Goal: Book appointment/travel/reservation

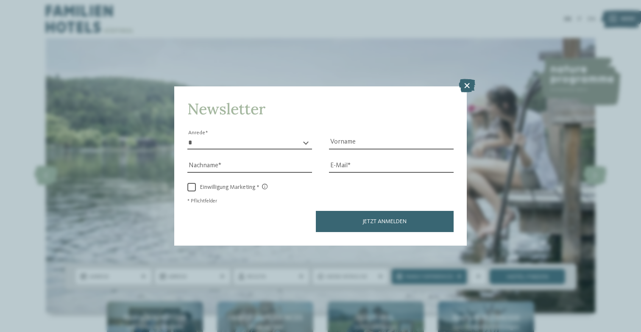
click at [474, 40] on div "Newsletter * **** **** ******* ****** Anrede Vorname Nachname Link" at bounding box center [320, 166] width 641 height 332
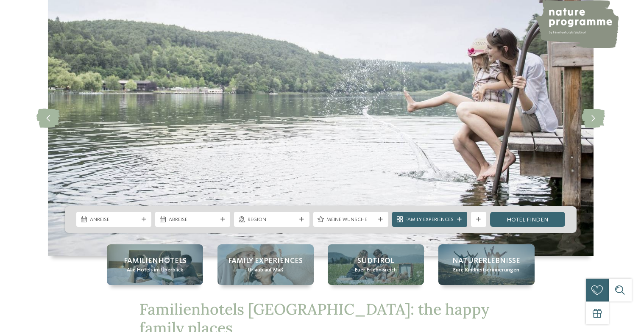
scroll to position [170, 0]
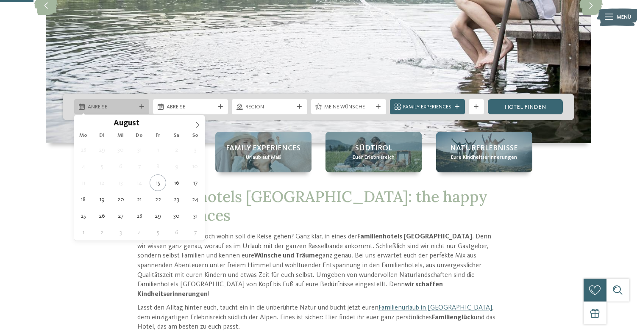
click at [130, 105] on span "Anreise" at bounding box center [112, 107] width 48 height 8
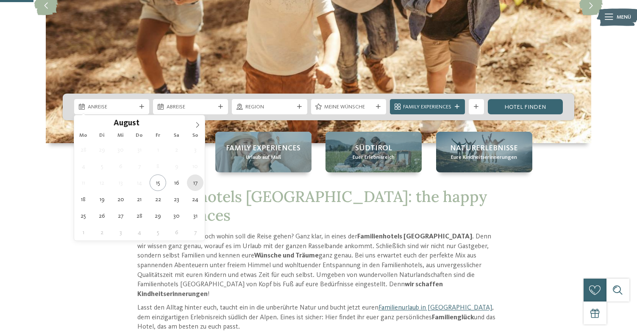
type div "17.08.2025"
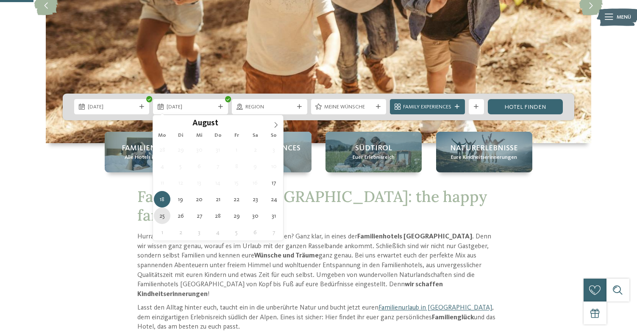
type div "25.08.2025"
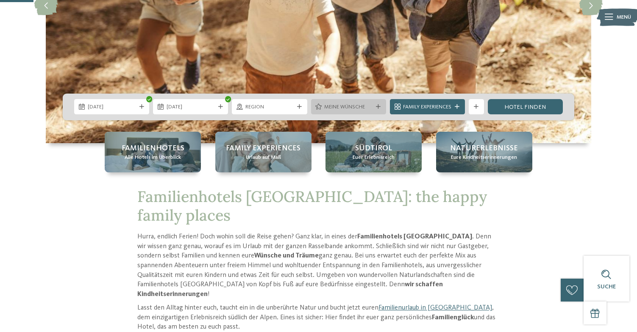
click at [372, 106] on div "Meine Wünsche" at bounding box center [349, 107] width 52 height 8
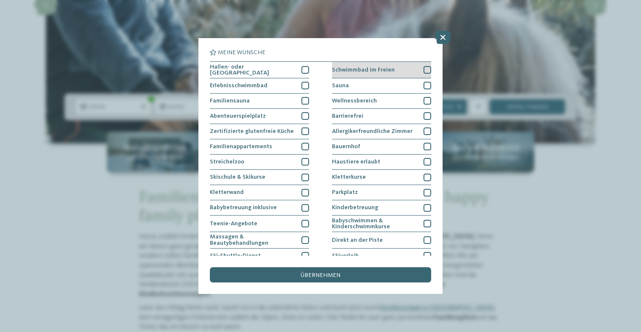
click at [370, 72] on span "Schwimmbad im Freien" at bounding box center [363, 70] width 63 height 6
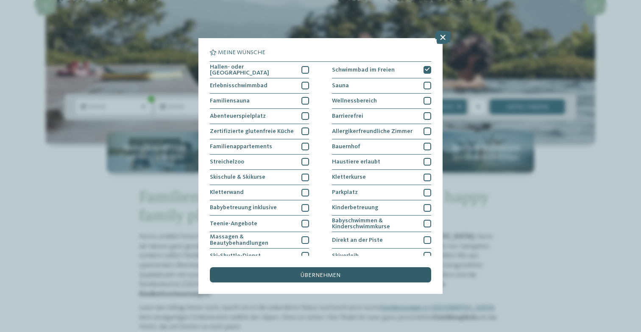
click at [359, 267] on div "übernehmen" at bounding box center [320, 274] width 221 height 15
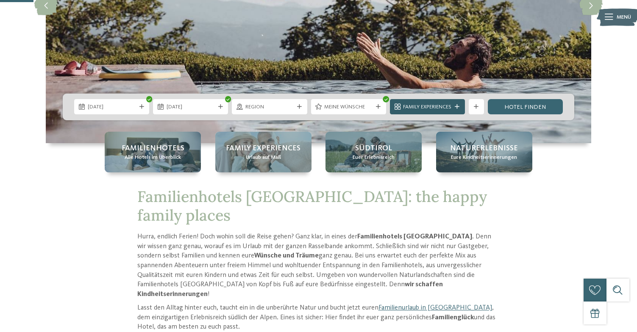
click at [424, 103] on div "Family Experiences" at bounding box center [427, 107] width 52 height 8
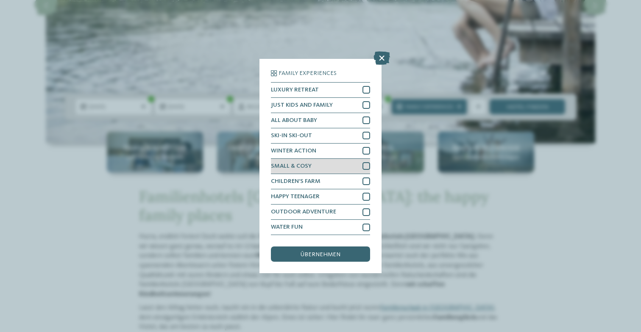
scroll to position [35, 0]
click at [310, 252] on span "übernehmen" at bounding box center [321, 255] width 40 height 6
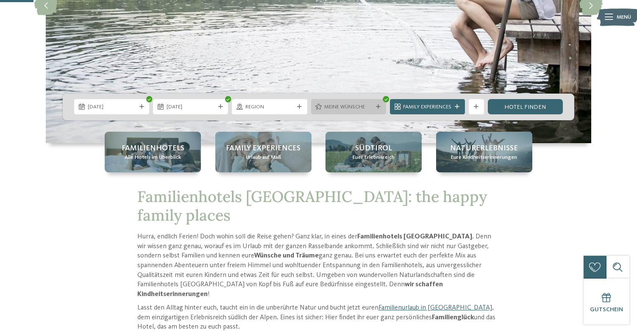
click at [356, 112] on div "Meine Wünsche" at bounding box center [348, 106] width 75 height 15
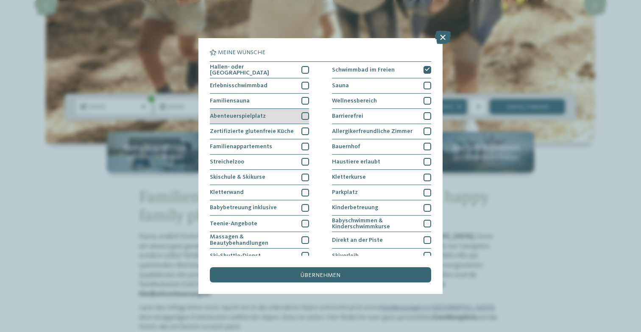
click at [266, 115] on div "Abenteuerspielplatz" at bounding box center [259, 116] width 99 height 15
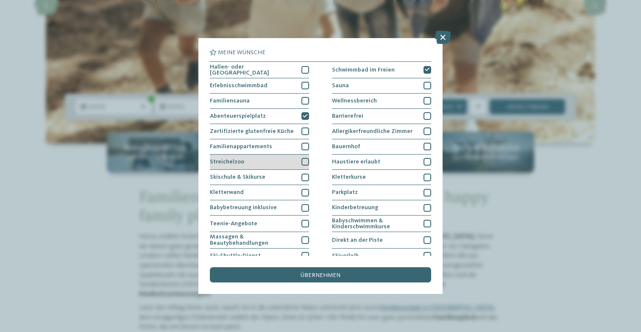
click at [259, 160] on div "Streichelzoo" at bounding box center [259, 162] width 99 height 15
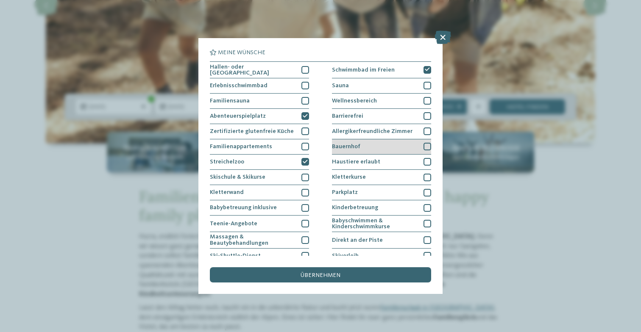
click at [345, 142] on div "Bauernhof" at bounding box center [381, 146] width 99 height 15
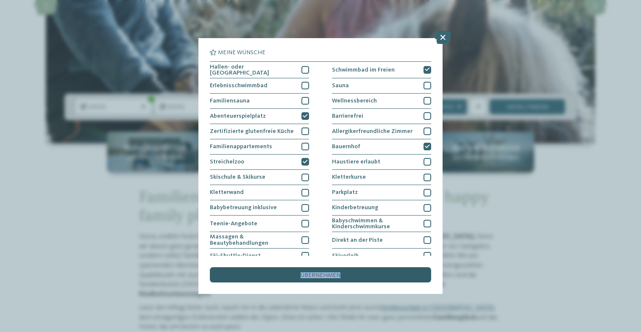
click at [301, 267] on div "übernehmen" at bounding box center [320, 274] width 221 height 15
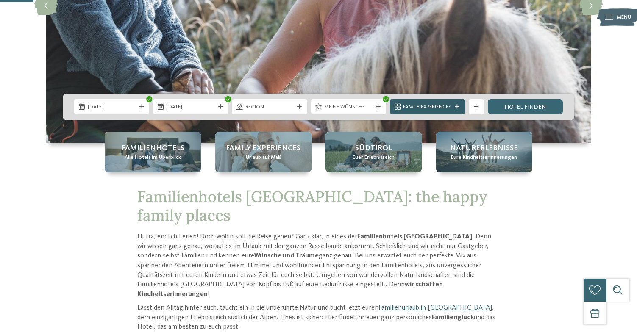
click at [447, 106] on span "Family Experiences" at bounding box center [427, 107] width 48 height 8
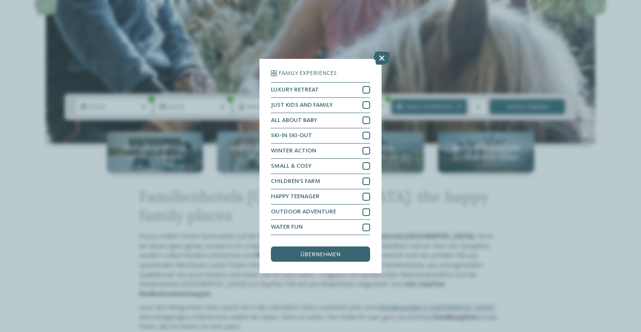
scroll to position [0, 0]
click at [325, 83] on div "LUXURY RETREAT" at bounding box center [320, 90] width 99 height 15
click at [323, 102] on span "JUST KIDS AND FAMILY" at bounding box center [302, 105] width 62 height 6
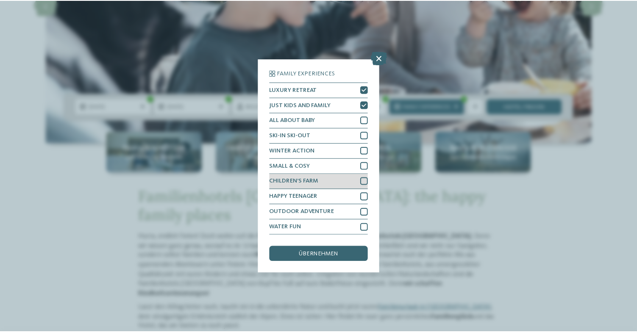
scroll to position [35, 0]
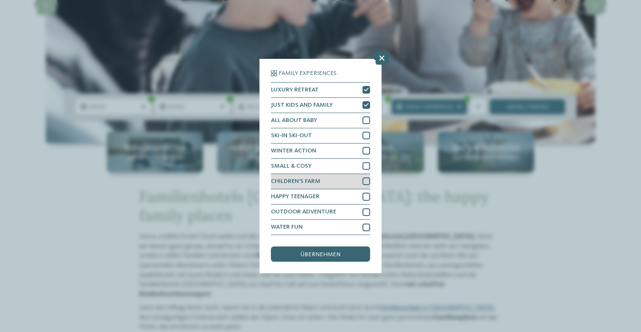
click at [317, 178] on span "CHILDREN’S FARM" at bounding box center [296, 181] width 50 height 6
click at [309, 252] on span "übernehmen" at bounding box center [321, 255] width 40 height 6
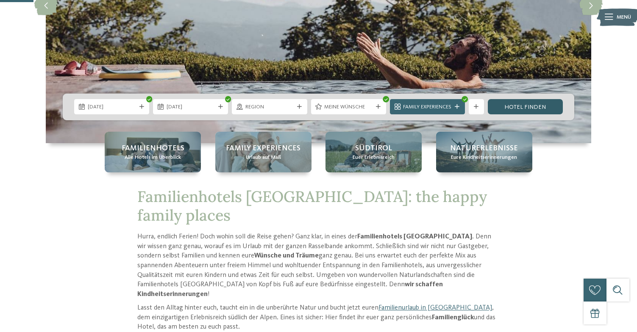
click at [531, 104] on link "Hotel finden" at bounding box center [525, 106] width 75 height 15
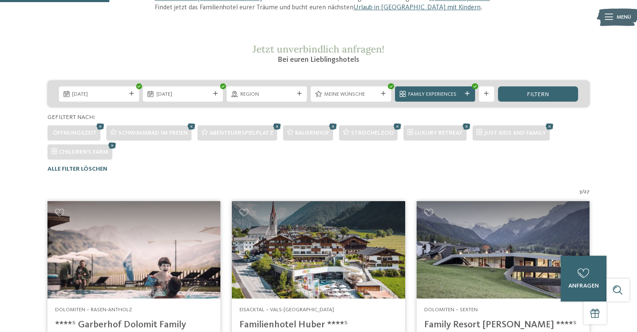
scroll to position [114, 0]
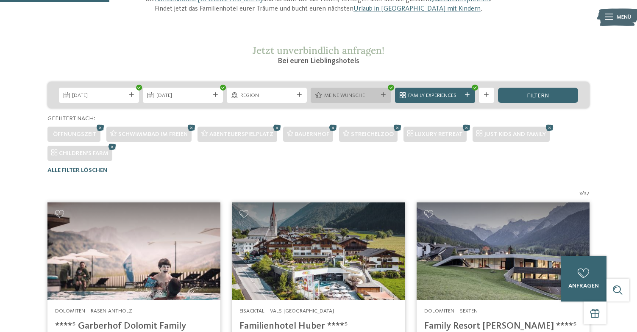
click at [384, 93] on icon at bounding box center [383, 95] width 5 height 5
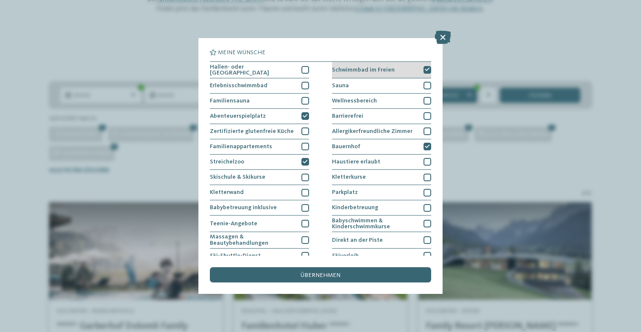
click at [420, 64] on div "Schwimmbad im Freien" at bounding box center [381, 70] width 99 height 17
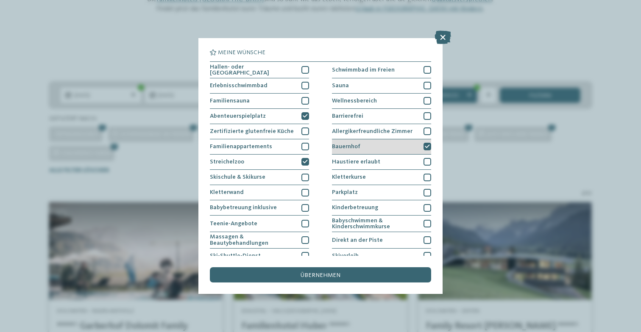
click at [384, 151] on div "Bauernhof" at bounding box center [381, 146] width 99 height 15
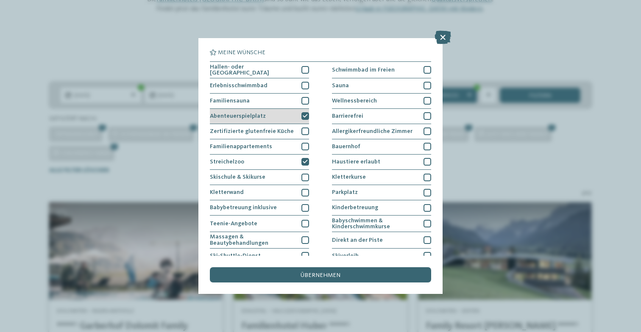
click at [289, 119] on div "Abenteuerspielplatz" at bounding box center [259, 116] width 99 height 15
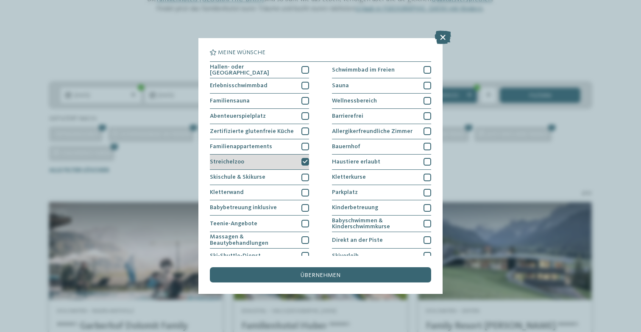
click at [287, 155] on div "Streichelzoo" at bounding box center [259, 162] width 99 height 15
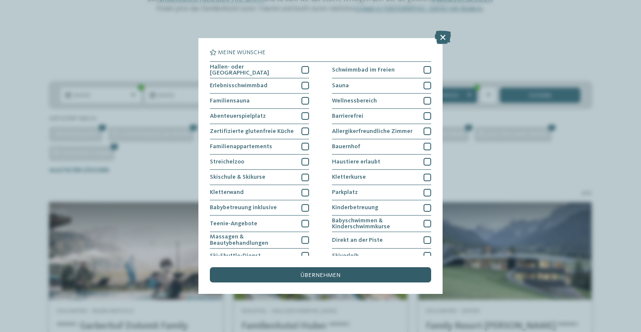
click at [300, 267] on div "übernehmen" at bounding box center [320, 274] width 221 height 15
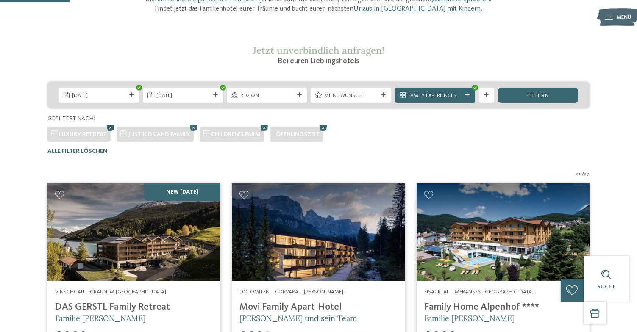
scroll to position [243, 0]
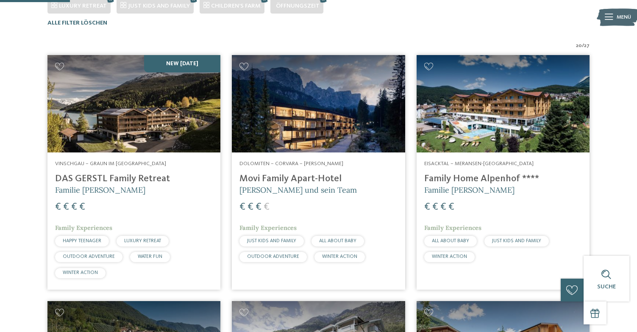
click at [427, 94] on img at bounding box center [503, 103] width 173 height 97
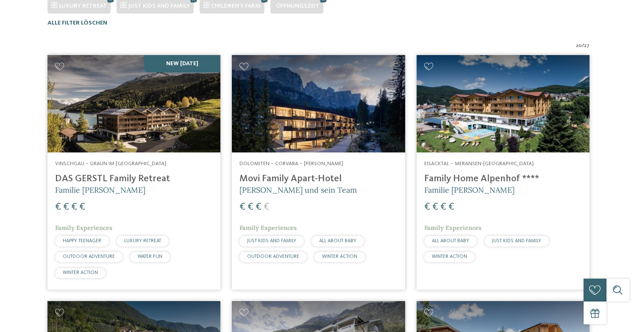
scroll to position [0, 0]
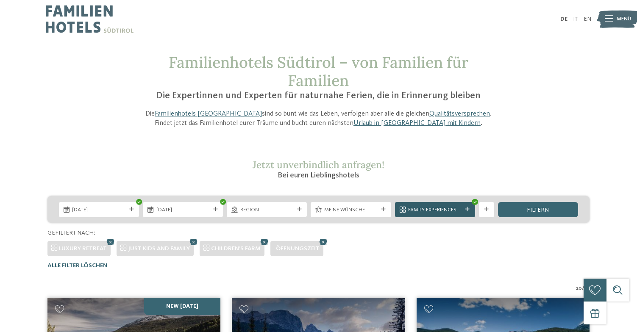
click at [424, 211] on span "Family Experiences" at bounding box center [434, 210] width 53 height 8
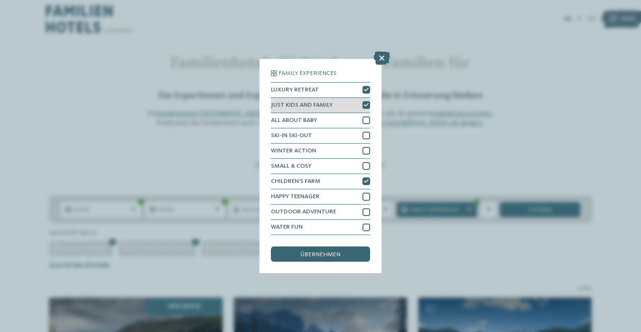
click at [336, 98] on div "JUST KIDS AND FAMILY" at bounding box center [320, 105] width 99 height 15
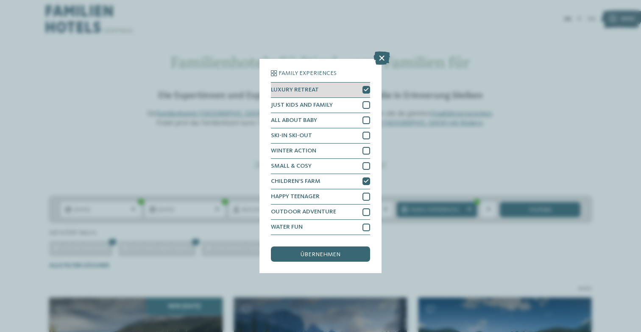
click at [336, 83] on div "LUXURY RETREAT" at bounding box center [320, 90] width 99 height 15
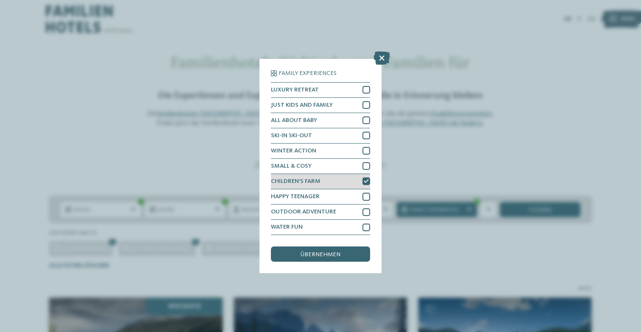
click at [333, 174] on div "CHILDREN’S FARM" at bounding box center [320, 181] width 99 height 15
click at [333, 247] on div "übernehmen" at bounding box center [320, 254] width 99 height 15
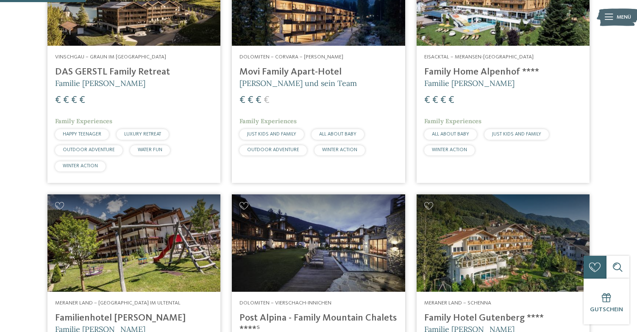
scroll to position [270, 0]
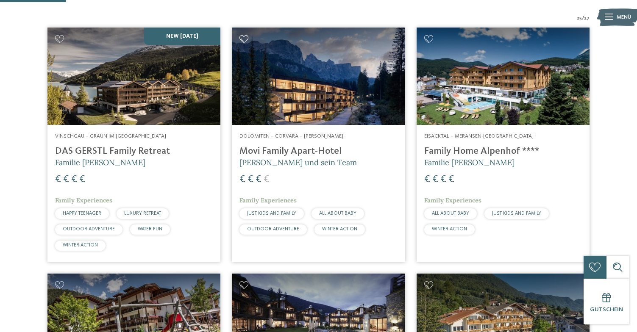
click at [243, 38] on icon at bounding box center [243, 39] width 9 height 8
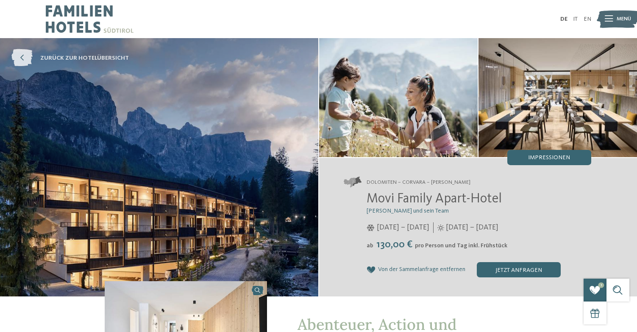
click at [23, 60] on icon at bounding box center [21, 58] width 21 height 17
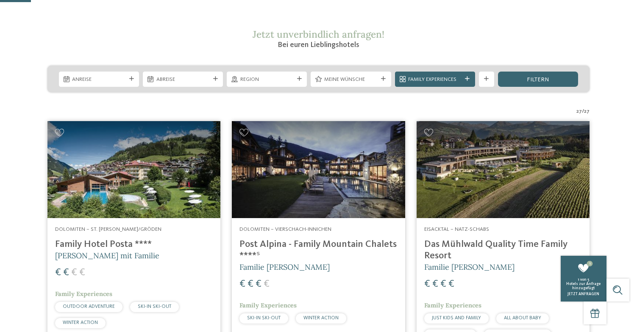
scroll to position [131, 0]
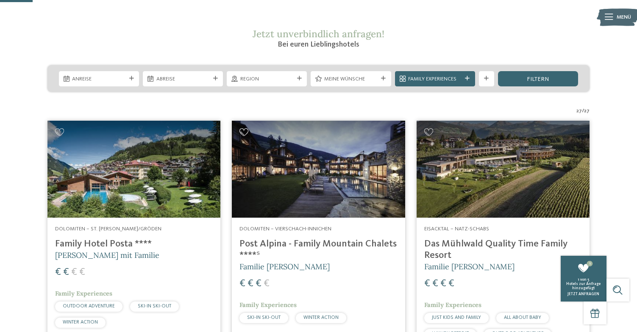
click at [244, 131] on icon at bounding box center [243, 132] width 9 height 8
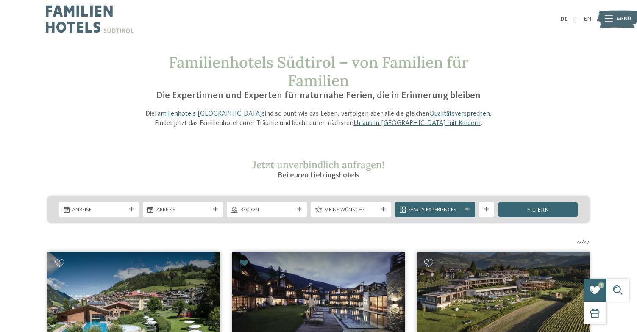
click at [608, 22] on icon at bounding box center [609, 19] width 8 height 6
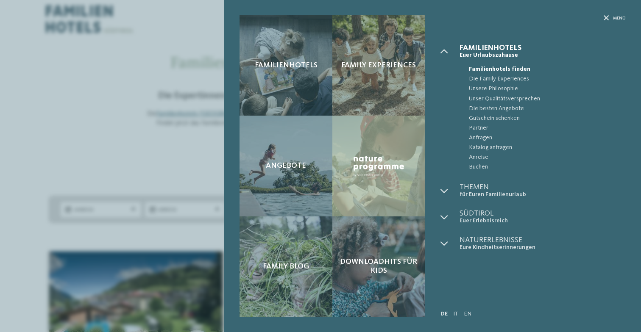
click at [134, 160] on div "Familienhotels Family Experiences Angebote" at bounding box center [320, 166] width 641 height 332
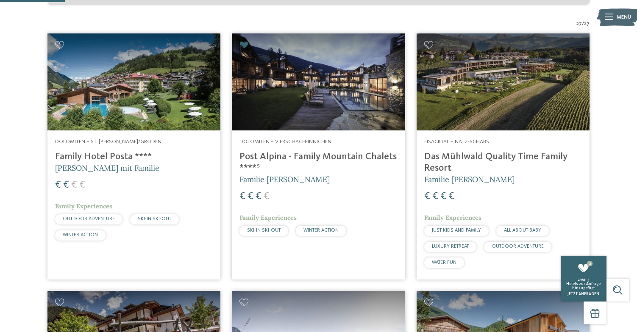
scroll to position [158, 0]
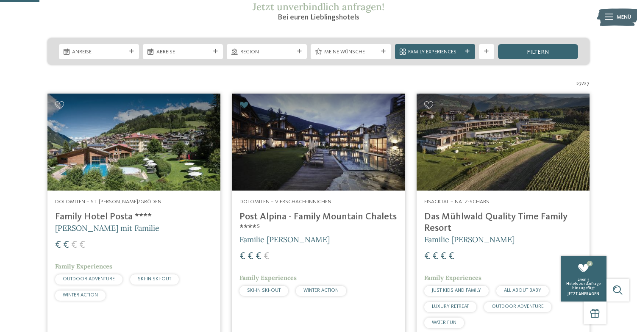
click at [244, 105] on icon at bounding box center [243, 105] width 9 height 8
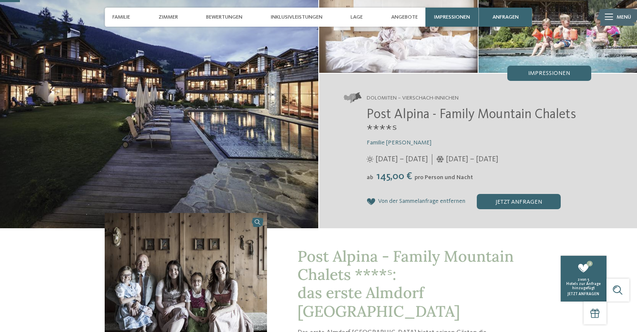
scroll to position [85, 0]
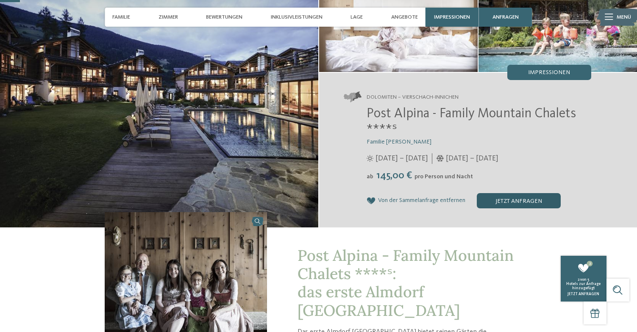
click at [510, 198] on div "jetzt anfragen" at bounding box center [519, 200] width 84 height 15
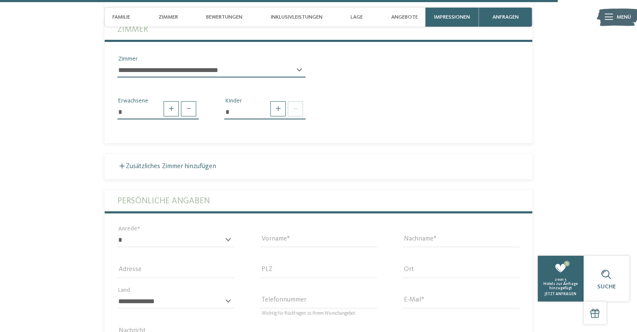
scroll to position [2198, 0]
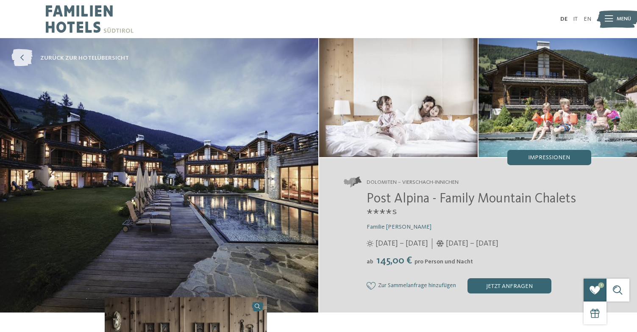
click at [26, 53] on icon at bounding box center [21, 58] width 21 height 17
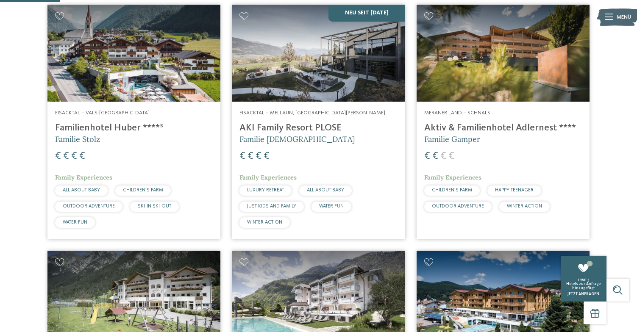
scroll to position [231, 0]
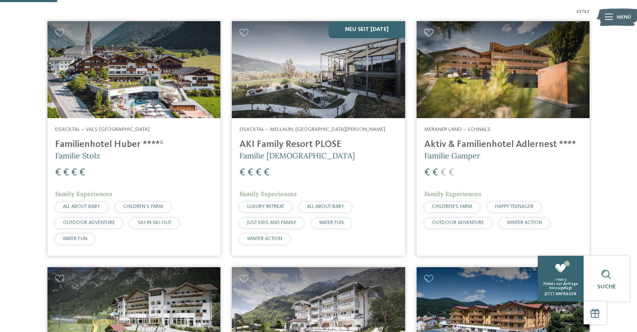
click at [428, 29] on icon at bounding box center [428, 33] width 9 height 8
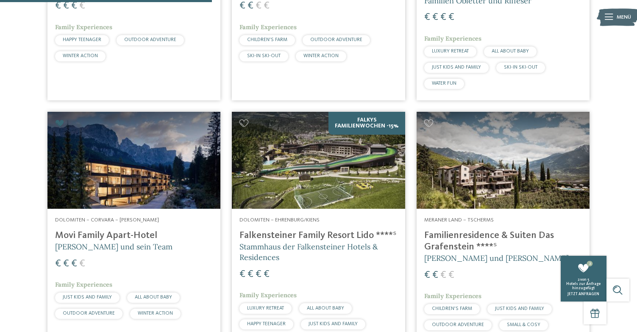
scroll to position [896, 0]
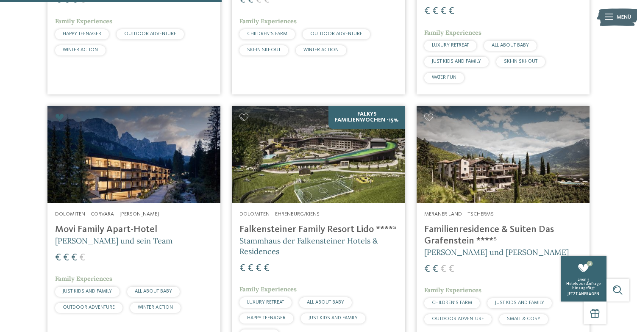
click at [59, 114] on icon at bounding box center [59, 118] width 9 height 8
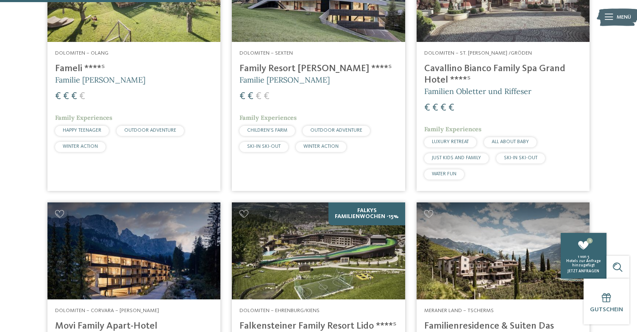
scroll to position [801, 0]
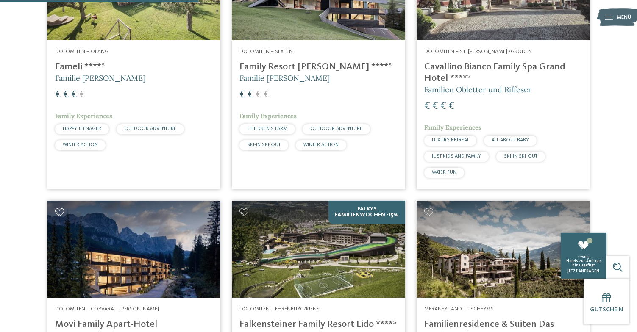
click at [58, 209] on icon at bounding box center [59, 213] width 9 height 8
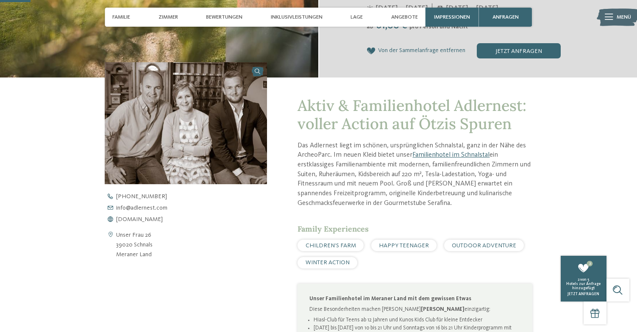
scroll to position [254, 0]
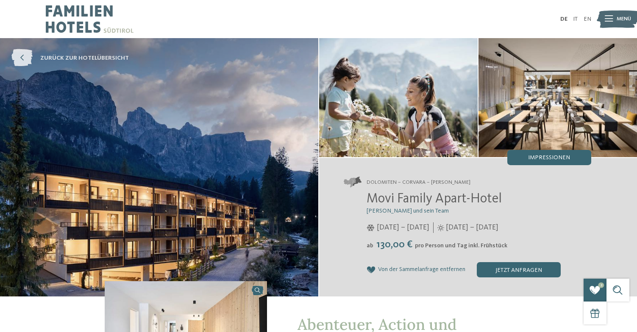
click at [53, 56] on span "zurück zur Hotelübersicht" at bounding box center [84, 58] width 89 height 8
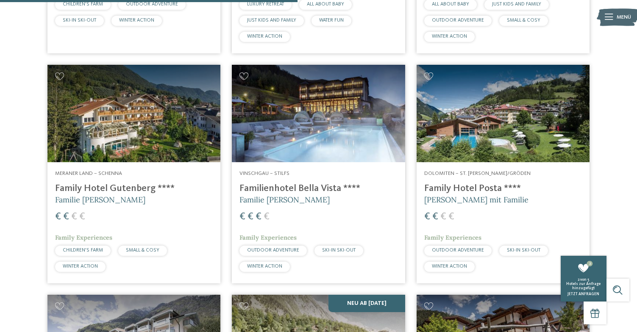
scroll to position [1203, 0]
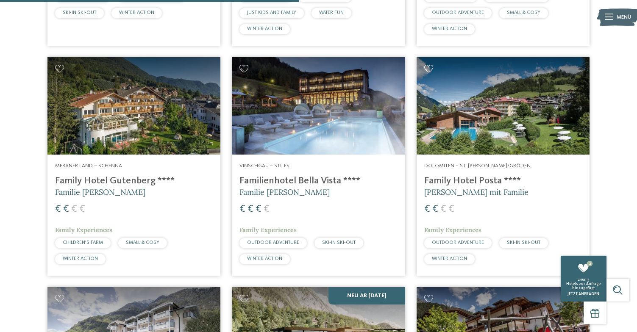
click at [431, 65] on icon at bounding box center [428, 69] width 9 height 8
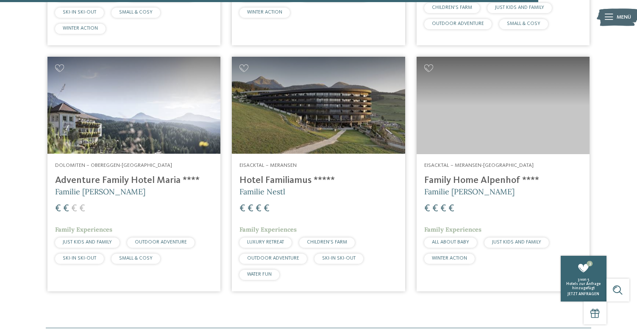
scroll to position [2179, 0]
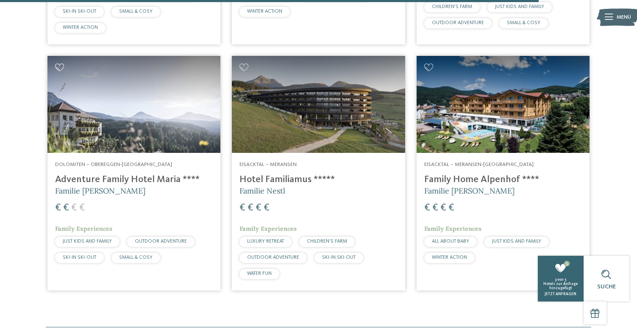
click at [58, 64] on icon at bounding box center [59, 68] width 9 height 8
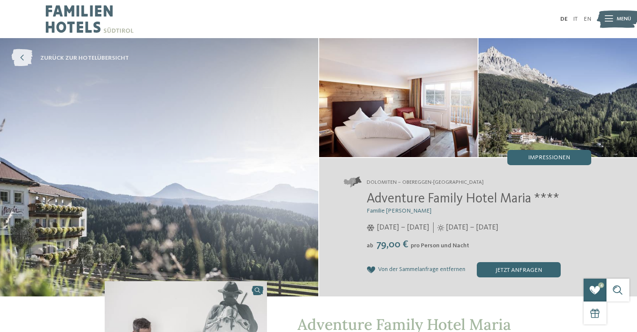
click at [53, 59] on span "zurück zur Hotelübersicht" at bounding box center [84, 58] width 89 height 8
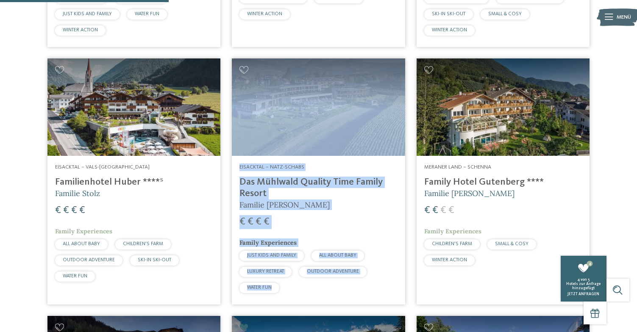
scroll to position [670, 0]
click at [429, 66] on icon at bounding box center [428, 70] width 9 height 8
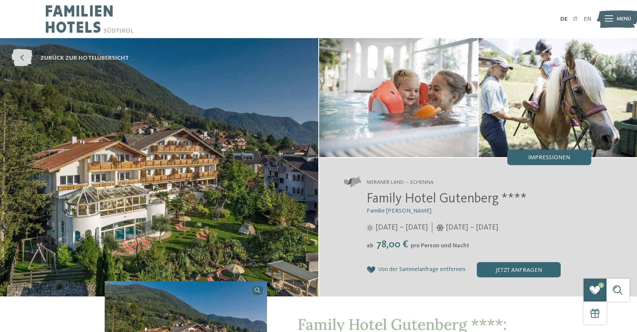
click at [59, 59] on span "zurück zur Hotelübersicht" at bounding box center [84, 58] width 89 height 8
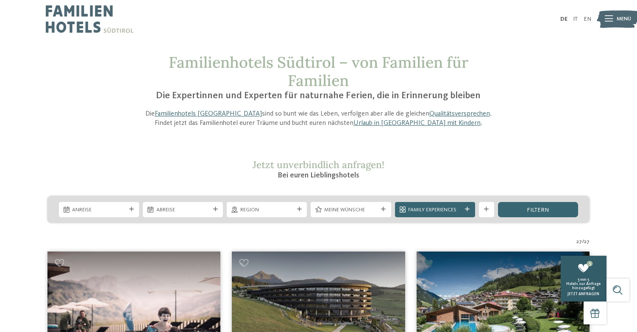
click at [596, 288] on div "Hotels zur Anfrage hinzugefügt" at bounding box center [583, 286] width 42 height 8
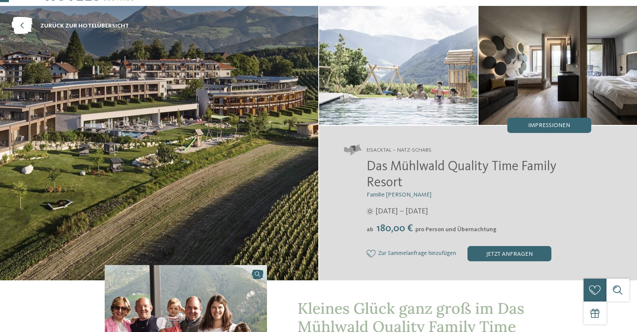
scroll to position [38, 0]
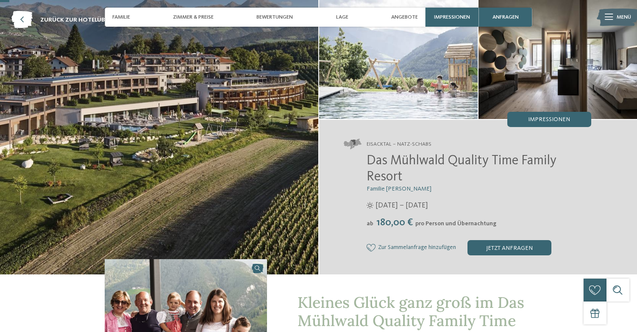
click at [200, 126] on img at bounding box center [159, 137] width 318 height 275
click at [375, 78] on img at bounding box center [398, 59] width 159 height 119
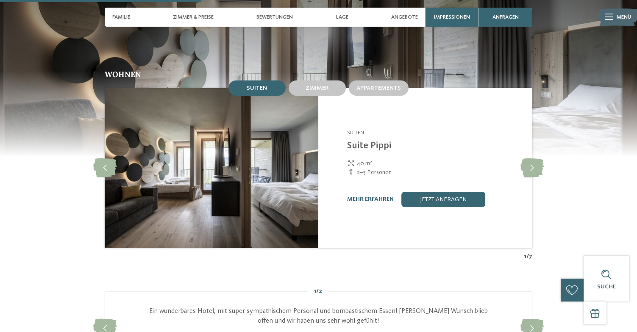
scroll to position [831, 0]
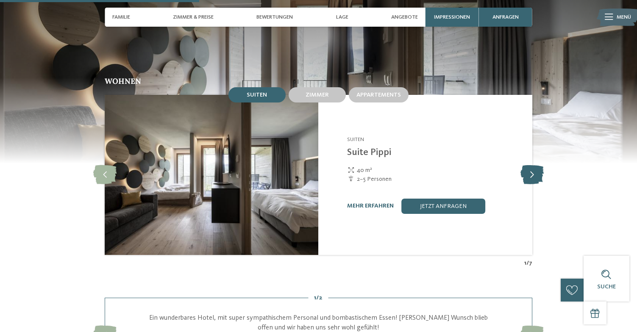
click at [531, 165] on icon at bounding box center [532, 174] width 23 height 19
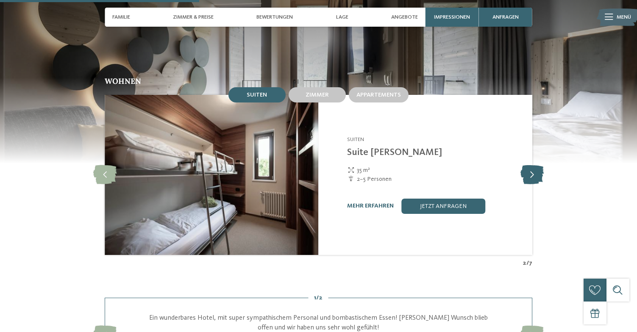
click at [532, 165] on icon at bounding box center [532, 174] width 23 height 19
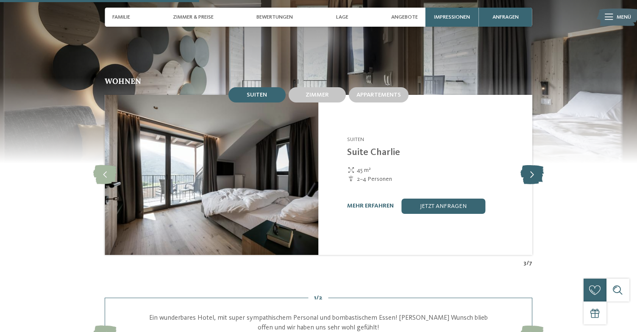
click at [532, 165] on icon at bounding box center [532, 174] width 23 height 19
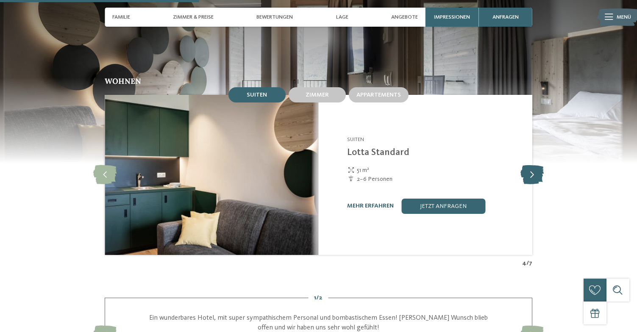
click at [532, 165] on icon at bounding box center [532, 174] width 23 height 19
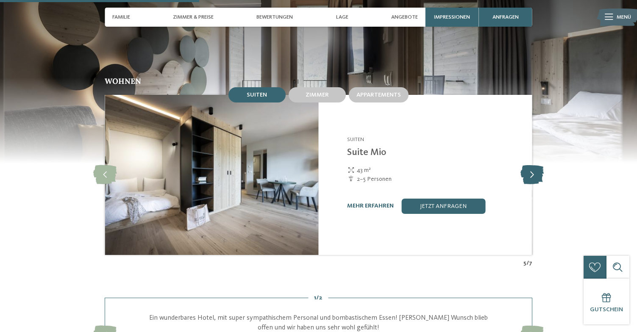
click at [532, 165] on icon at bounding box center [532, 174] width 23 height 19
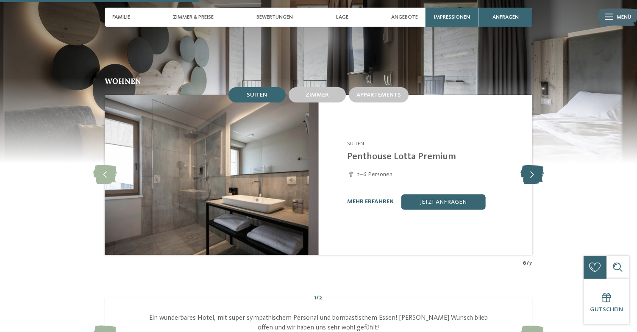
click at [532, 165] on icon at bounding box center [532, 174] width 23 height 19
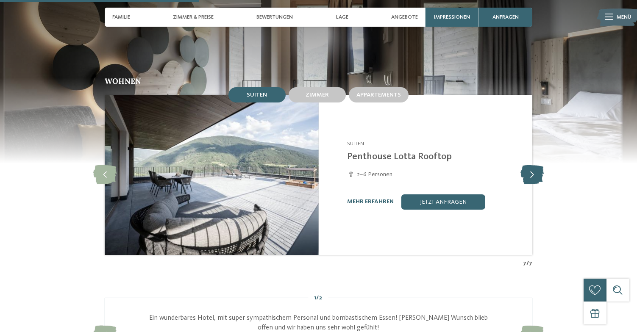
click at [532, 165] on icon at bounding box center [532, 174] width 23 height 19
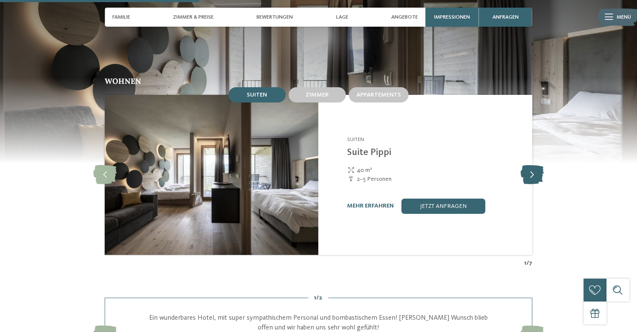
click at [532, 165] on icon at bounding box center [532, 174] width 23 height 19
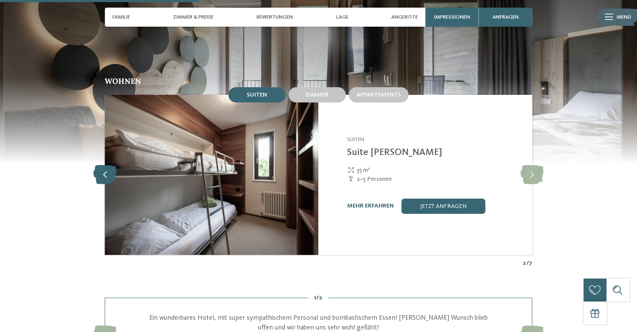
click at [103, 165] on icon at bounding box center [104, 174] width 23 height 19
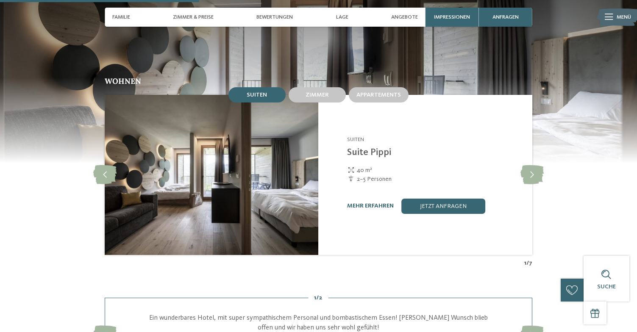
click at [264, 170] on img at bounding box center [212, 175] width 214 height 160
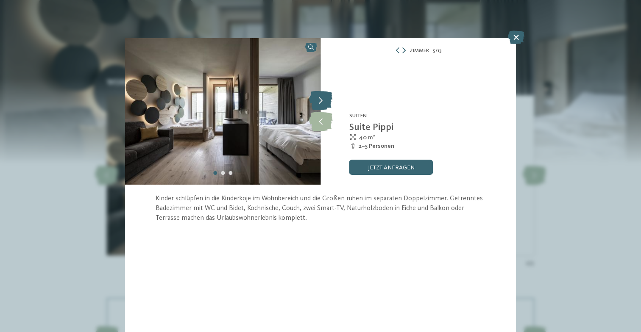
click at [322, 100] on icon at bounding box center [320, 101] width 23 height 19
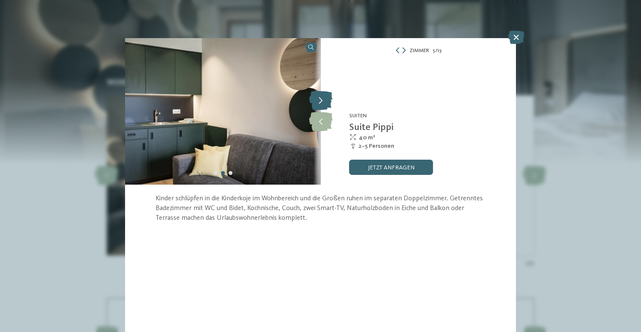
click at [322, 100] on icon at bounding box center [320, 101] width 23 height 19
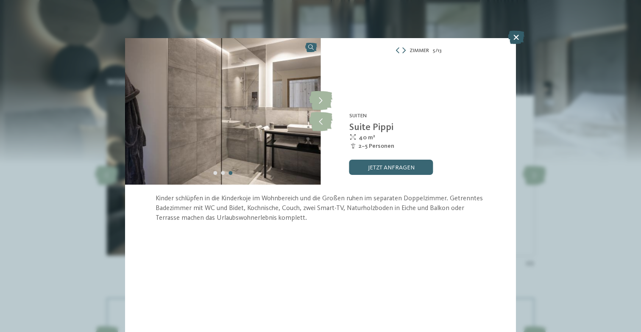
click at [518, 39] on icon at bounding box center [516, 38] width 17 height 14
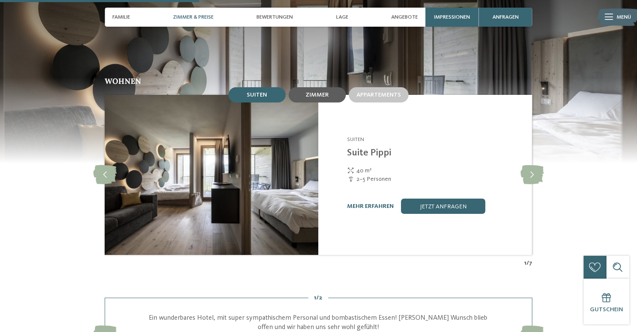
click at [321, 87] on div "Zimmer" at bounding box center [317, 94] width 57 height 15
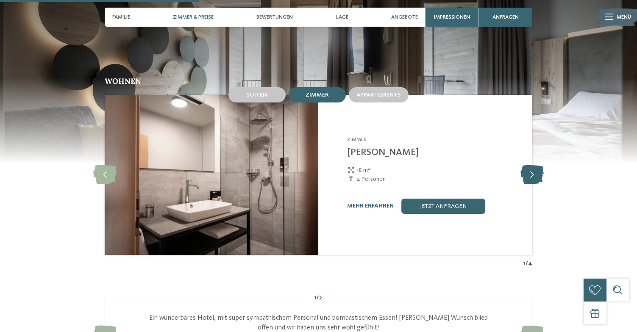
click at [531, 165] on icon at bounding box center [532, 174] width 23 height 19
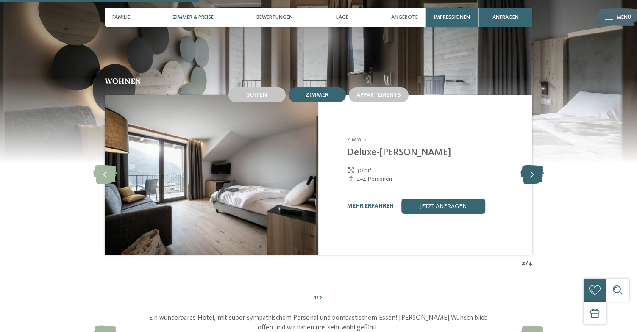
click at [531, 165] on icon at bounding box center [532, 174] width 23 height 19
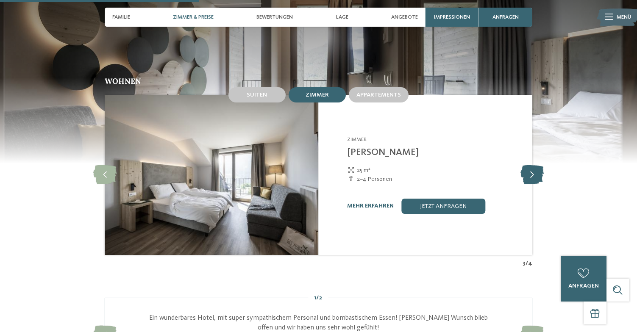
click at [531, 165] on icon at bounding box center [532, 174] width 23 height 19
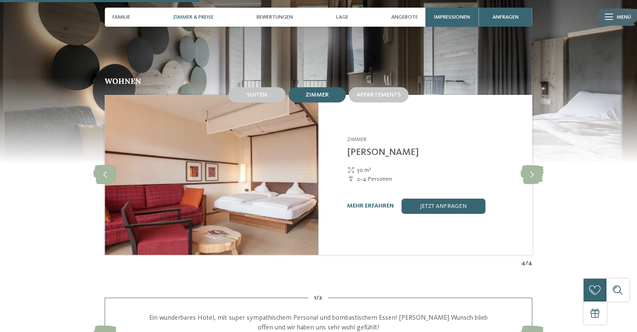
click at [260, 144] on img at bounding box center [212, 175] width 214 height 160
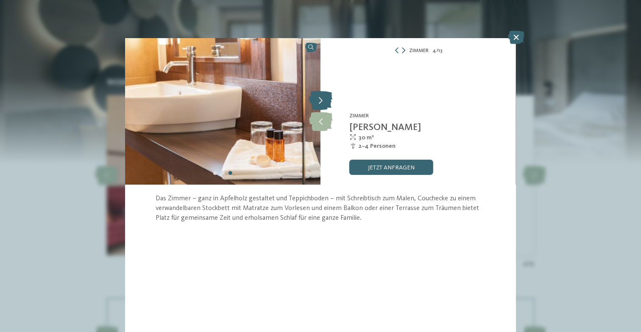
click at [317, 105] on icon at bounding box center [320, 101] width 23 height 19
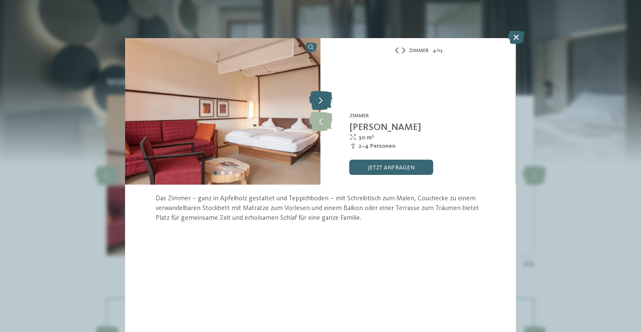
click at [318, 104] on icon at bounding box center [320, 101] width 23 height 19
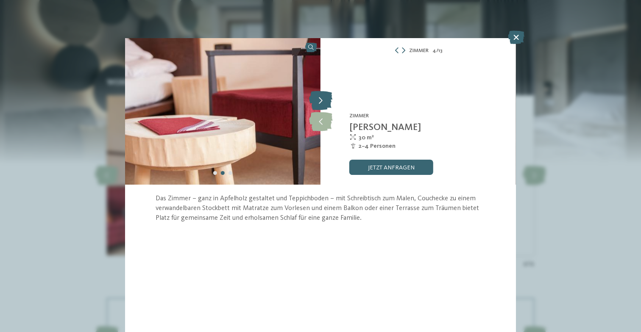
click at [318, 104] on icon at bounding box center [320, 101] width 23 height 19
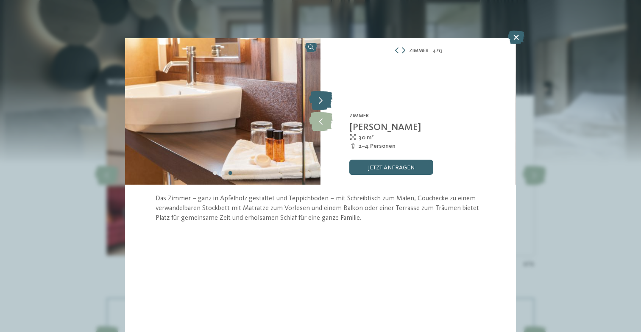
click at [318, 104] on icon at bounding box center [320, 101] width 23 height 19
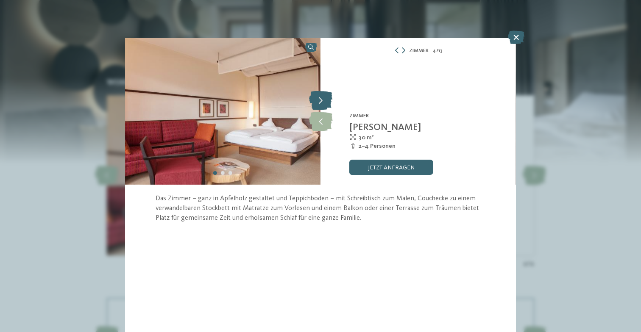
click at [318, 104] on icon at bounding box center [320, 101] width 23 height 19
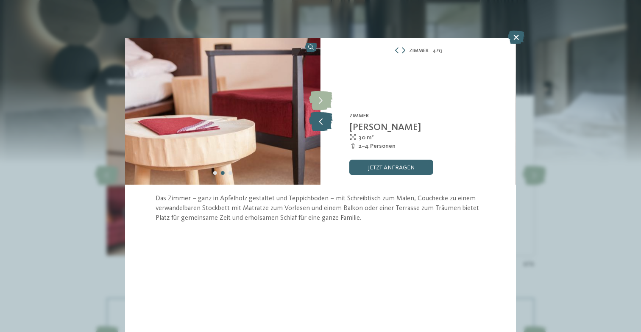
click at [317, 121] on icon at bounding box center [320, 121] width 23 height 19
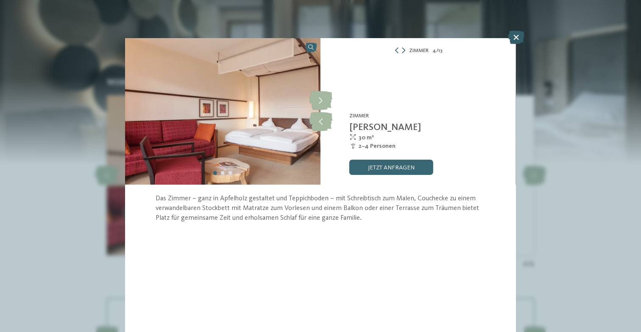
click at [517, 37] on icon at bounding box center [516, 38] width 17 height 14
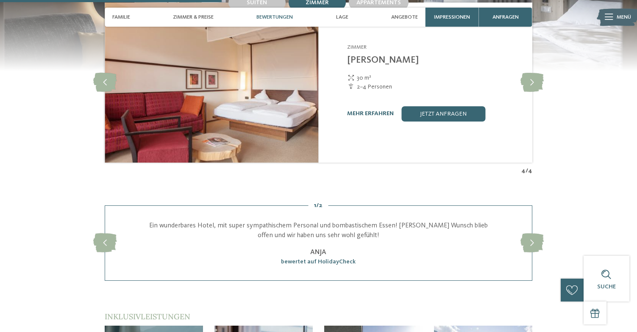
scroll to position [924, 0]
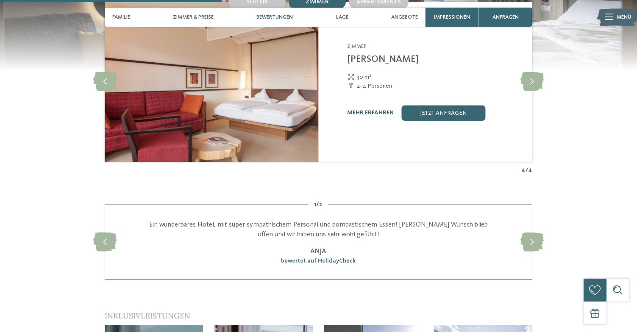
click at [313, 248] on span "Anja" at bounding box center [318, 251] width 16 height 7
click at [316, 220] on p "Ein wunderbares Hotel, mit super sympathischem Personal und bombastischem Essen…" at bounding box center [318, 229] width 351 height 19
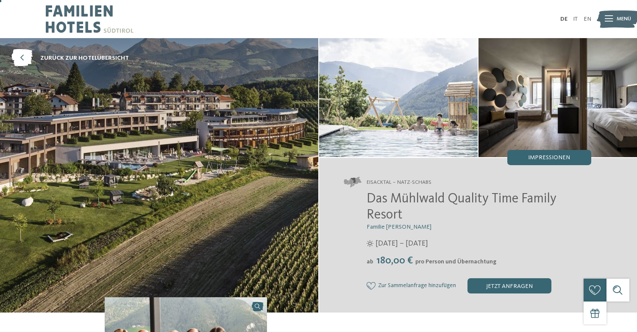
scroll to position [0, 0]
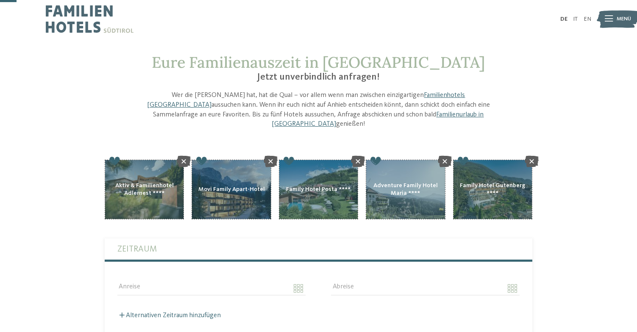
scroll to position [100, 0]
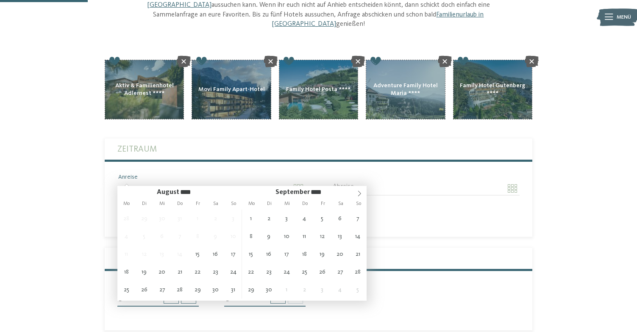
click at [149, 181] on input "Anreise" at bounding box center [211, 188] width 188 height 14
type input "**********"
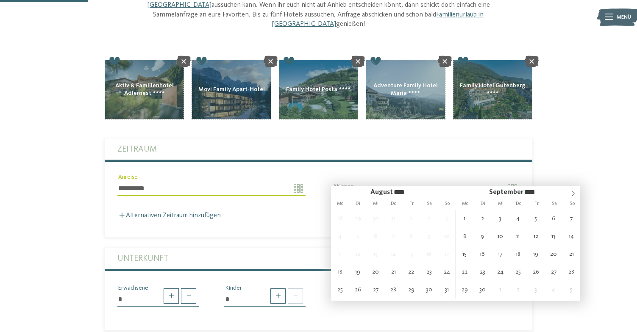
type input "**********"
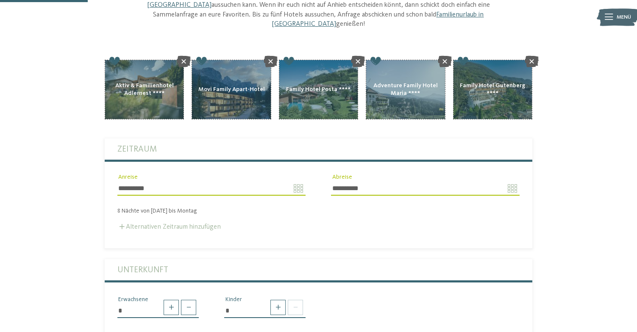
click at [198, 224] on label "Alternativen Zeitraum hinzufügen" at bounding box center [168, 227] width 103 height 7
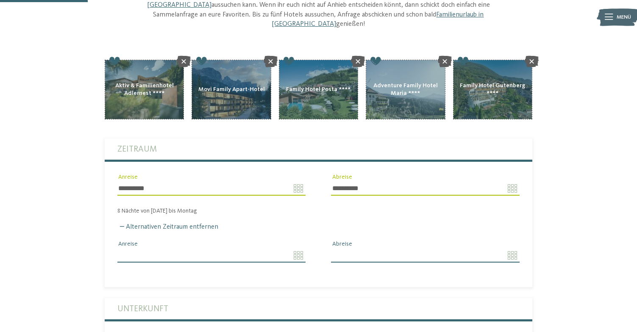
click at [297, 248] on input "Anreise" at bounding box center [211, 255] width 188 height 14
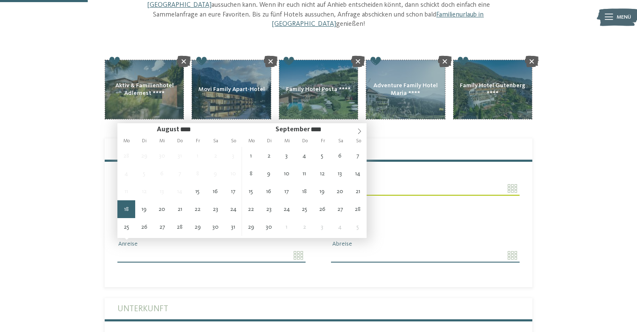
type input "**********"
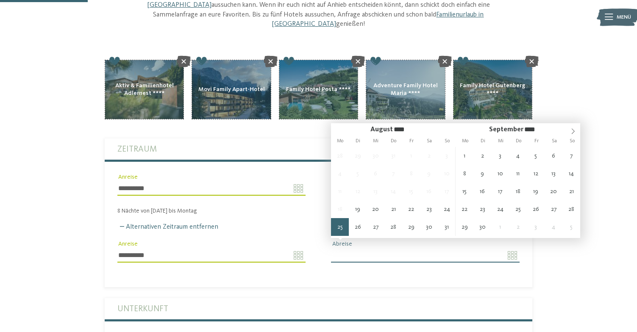
type input "**********"
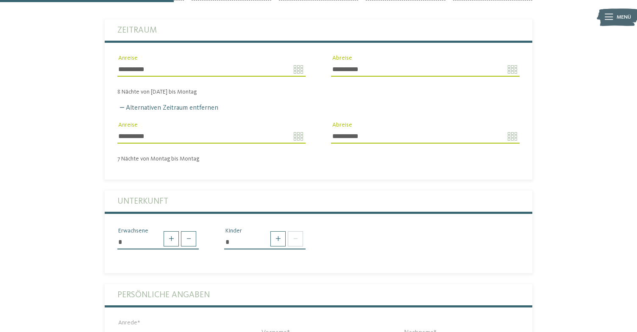
scroll to position [225, 0]
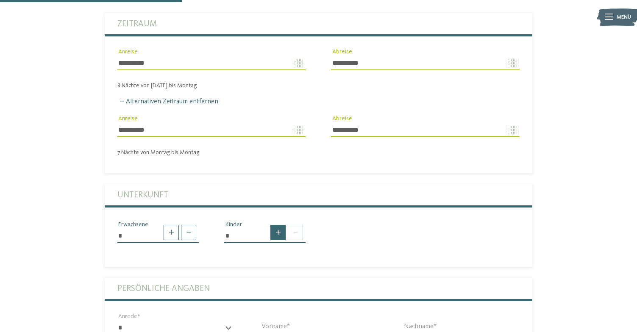
click at [283, 225] on span at bounding box center [277, 232] width 15 height 15
type input "*"
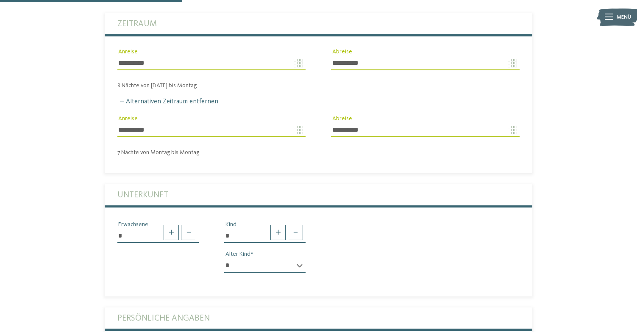
select select "*"
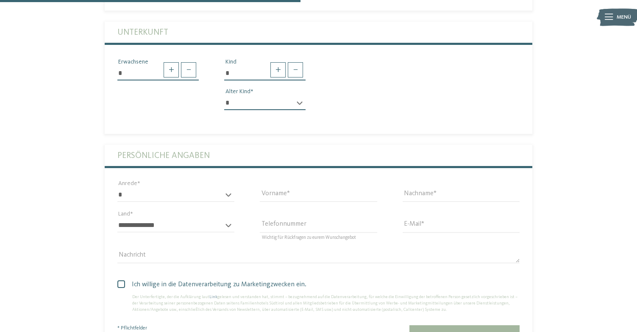
scroll to position [393, 0]
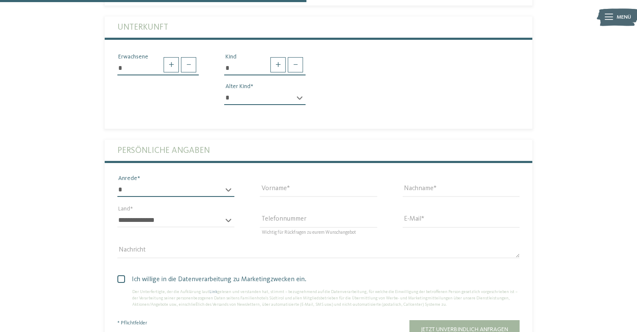
select select "*"
type input "********"
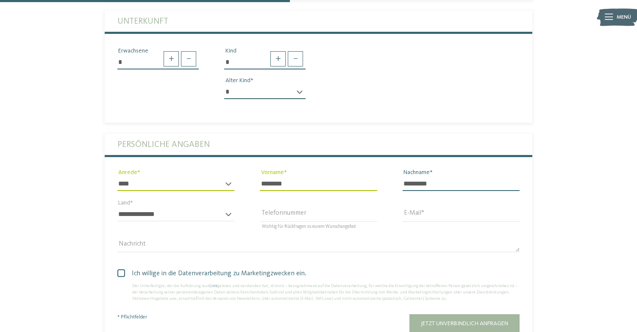
scroll to position [407, 0]
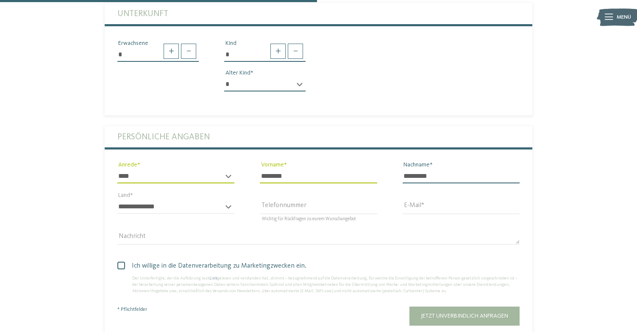
type input "*********"
select select "**"
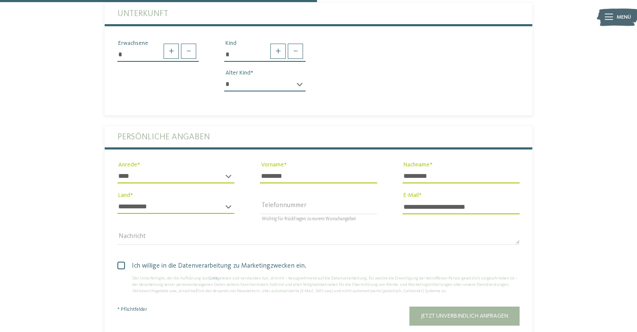
type input "**********"
click at [142, 231] on textarea "Nachricht" at bounding box center [318, 238] width 402 height 14
paste textarea "**********"
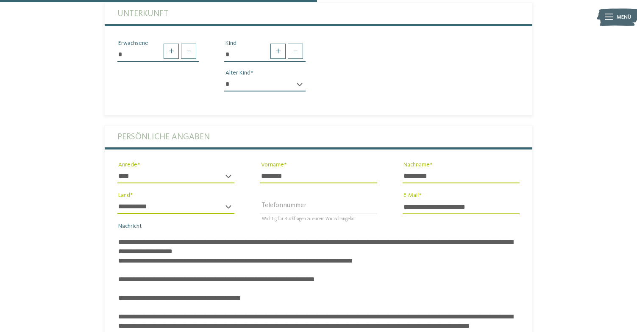
scroll to position [0, 0]
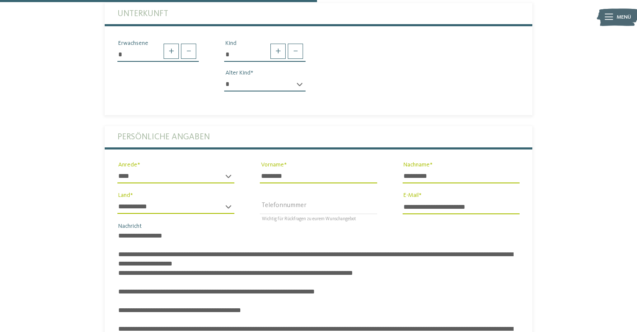
drag, startPoint x: 119, startPoint y: 239, endPoint x: 118, endPoint y: 220, distance: 20.0
click at [118, 231] on textarea "Nachricht" at bounding box center [318, 330] width 402 height 198
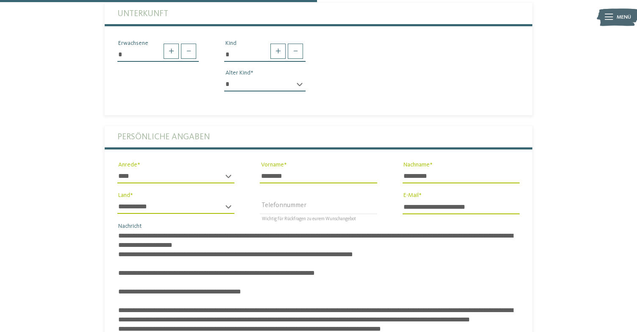
click at [307, 243] on textarea "**********" at bounding box center [318, 330] width 402 height 198
click at [222, 259] on textarea "**********" at bounding box center [318, 330] width 402 height 198
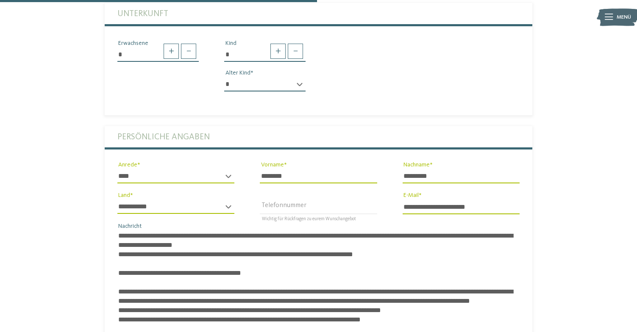
drag, startPoint x: 444, startPoint y: 232, endPoint x: 408, endPoint y: 223, distance: 36.8
click at [408, 231] on textarea "**********" at bounding box center [318, 330] width 402 height 198
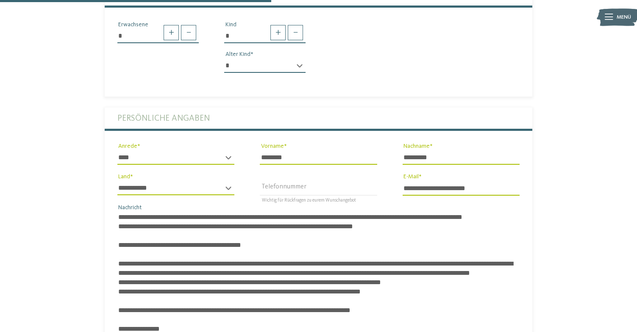
scroll to position [426, 0]
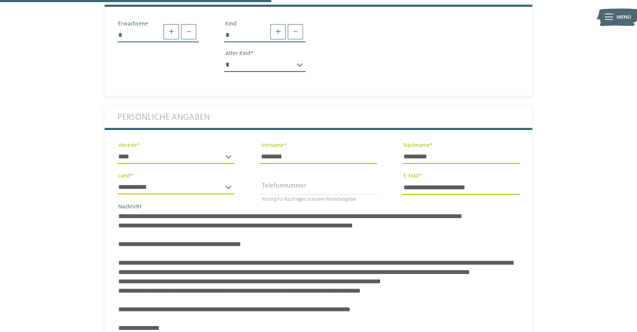
click at [234, 233] on textarea "**********" at bounding box center [318, 310] width 402 height 198
click at [289, 231] on textarea "**********" at bounding box center [318, 310] width 402 height 198
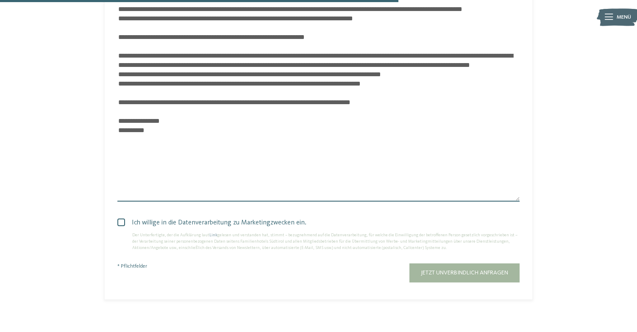
scroll to position [645, 0]
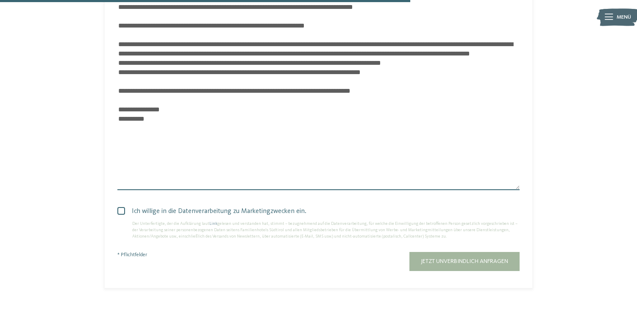
type textarea "**********"
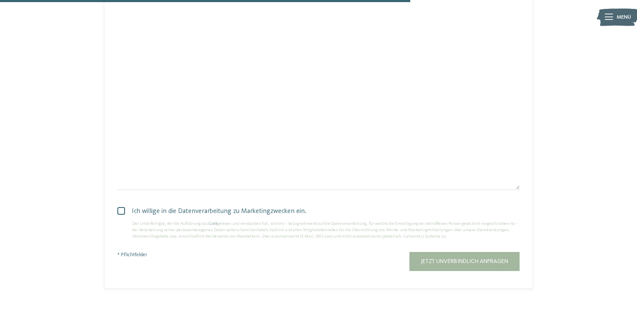
click at [122, 207] on span at bounding box center [121, 211] width 8 height 8
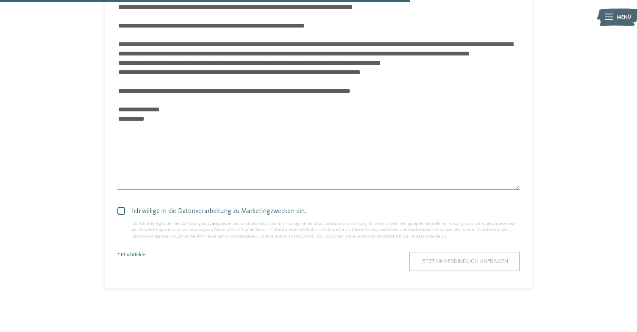
click at [439, 253] on button "Jetzt unverbindlich anfragen" at bounding box center [464, 261] width 110 height 19
